Goal: Check status: Check status

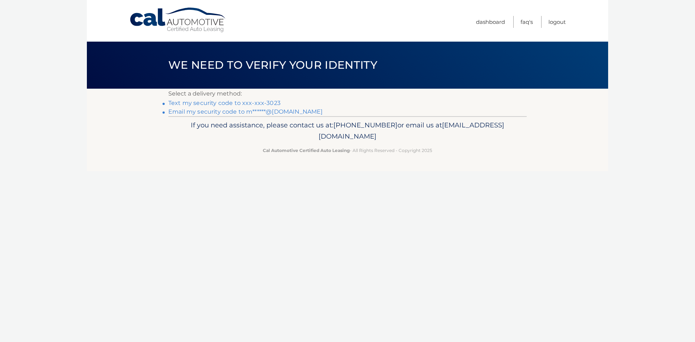
click at [274, 102] on link "Text my security code to xxx-xxx-3023" at bounding box center [224, 103] width 112 height 7
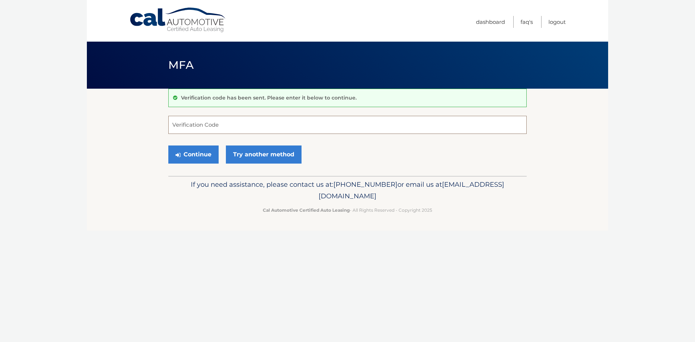
click at [279, 130] on input "Verification Code" at bounding box center [347, 125] width 359 height 18
type input "0"
type input "803782"
click at [198, 150] on button "Continue" at bounding box center [193, 155] width 50 height 18
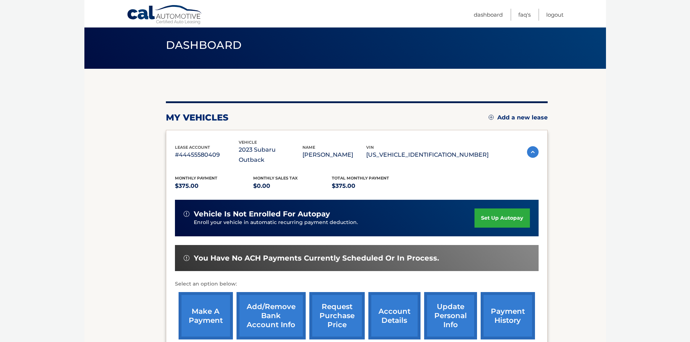
scroll to position [36, 0]
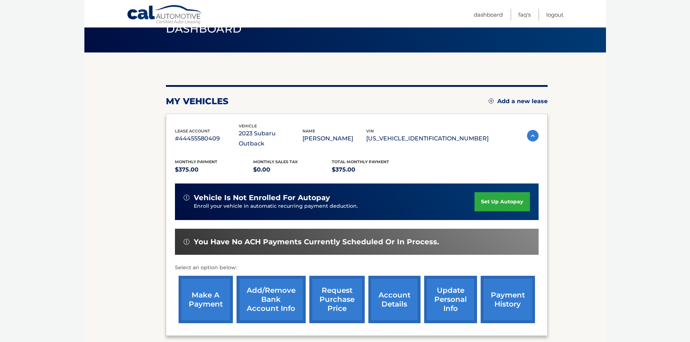
click at [520, 294] on link "payment history" at bounding box center [508, 299] width 54 height 47
